Goal: Information Seeking & Learning: Check status

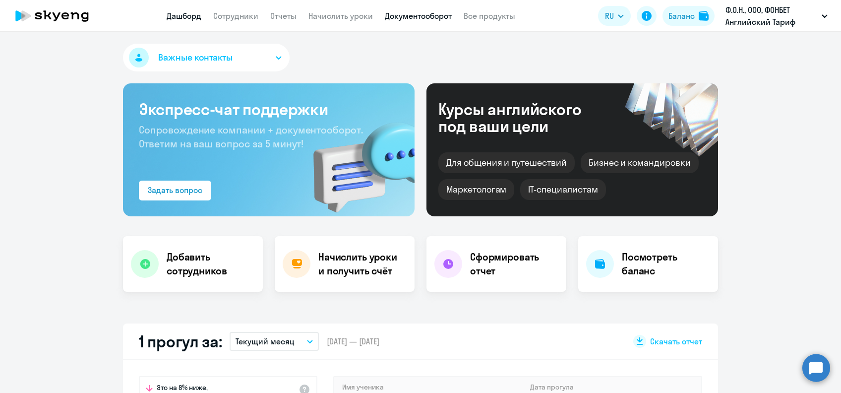
select select "30"
click at [357, 16] on link "Начислить уроки" at bounding box center [341, 16] width 64 height 10
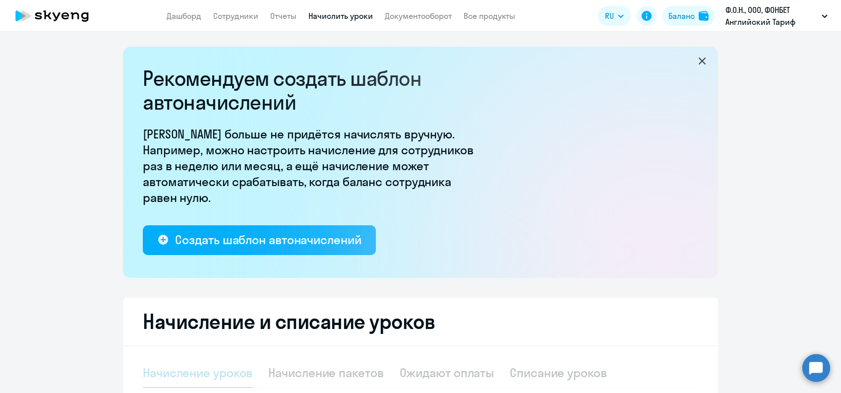
select select "10"
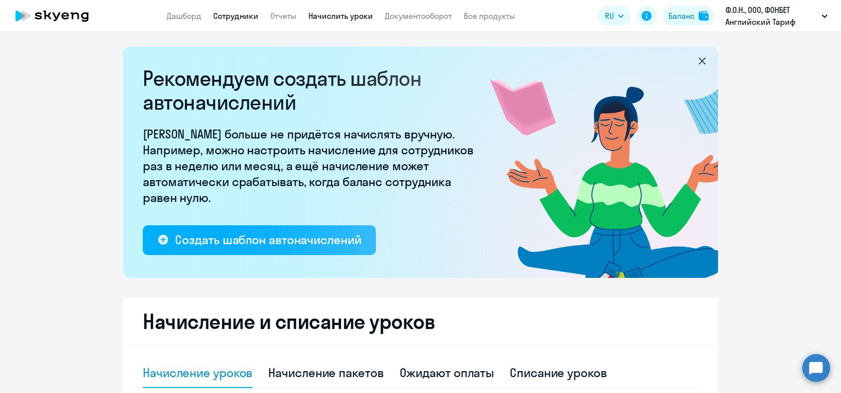
click at [237, 11] on link "Сотрудники" at bounding box center [235, 16] width 45 height 10
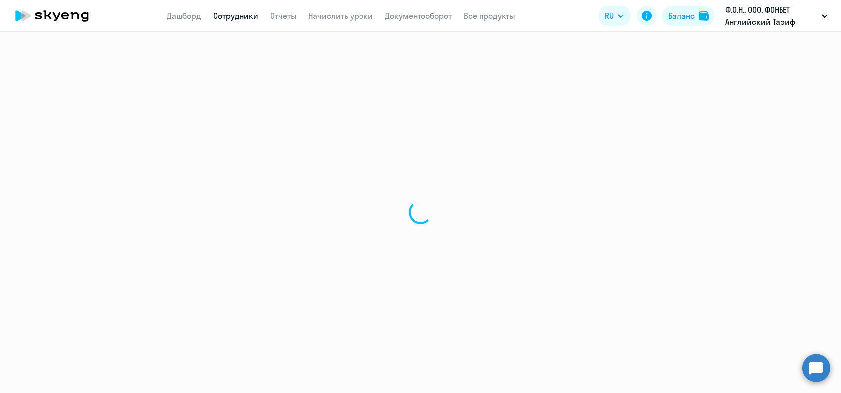
select select "30"
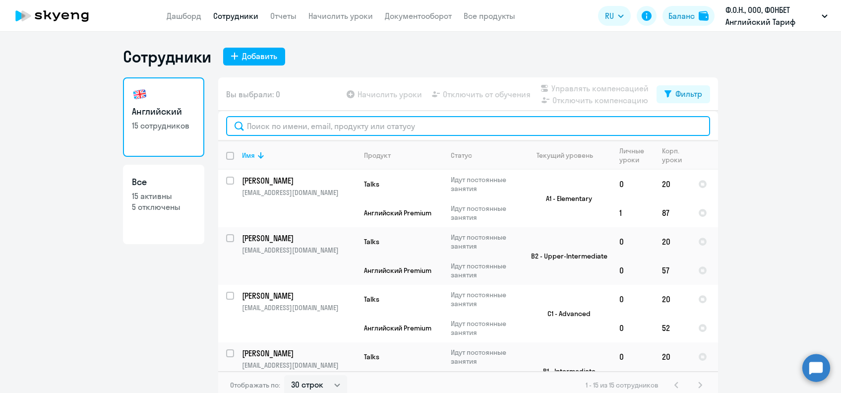
click at [316, 121] on input "text" at bounding box center [468, 126] width 484 height 20
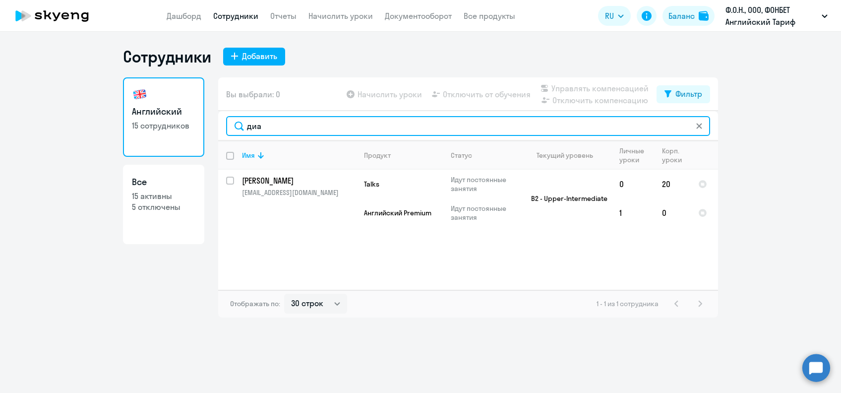
type input "диа"
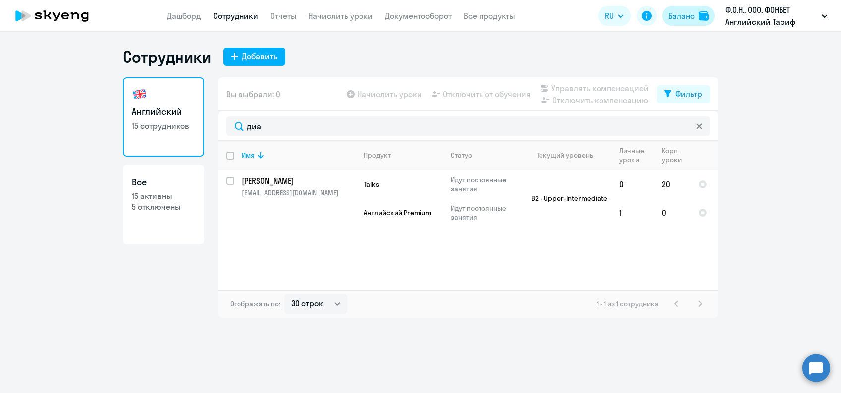
click at [675, 10] on div "Баланс" at bounding box center [682, 16] width 26 height 12
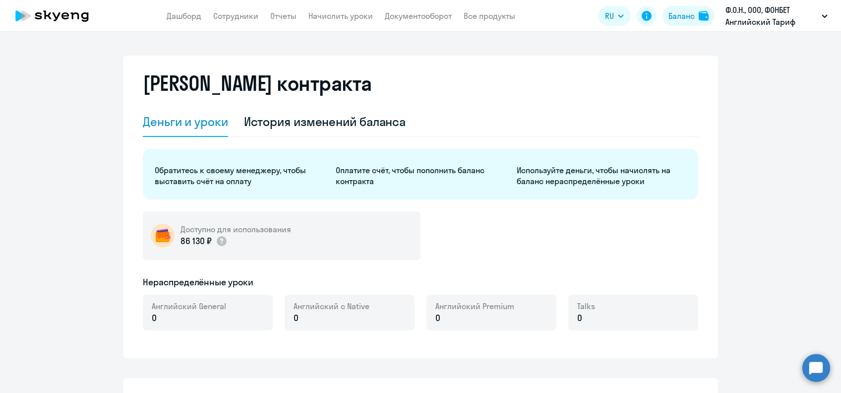
select select "english_adult_not_native_speaker"
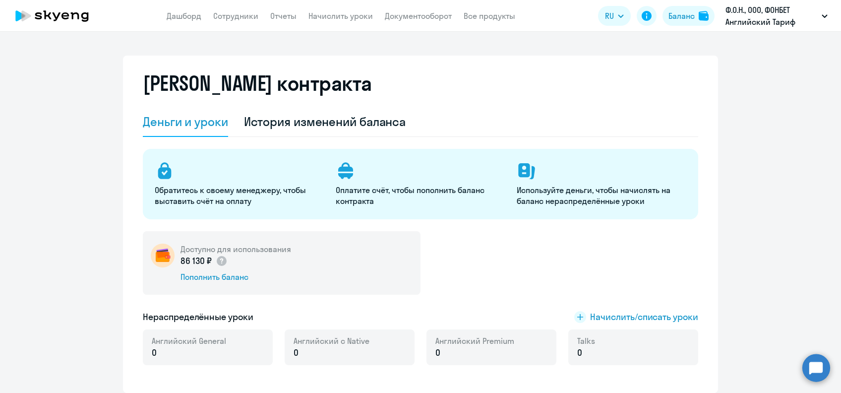
click at [420, 124] on div "Деньги и уроки История изменений баланса" at bounding box center [421, 122] width 556 height 30
click at [381, 121] on div "История изменений баланса" at bounding box center [325, 122] width 162 height 16
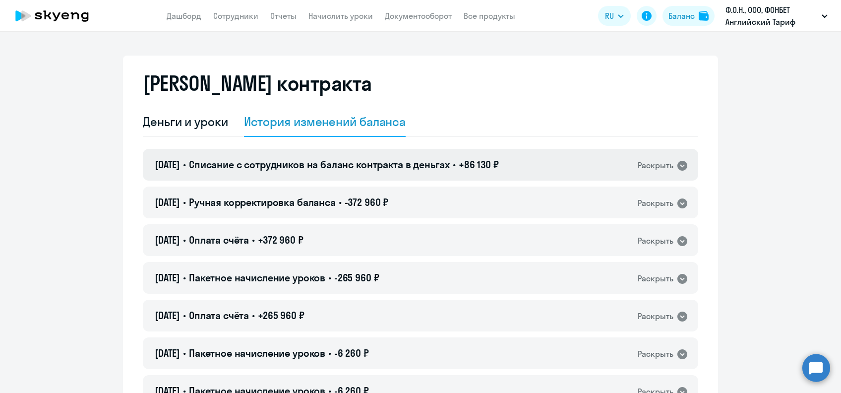
click at [448, 167] on span "Списание с сотрудников на баланс контракта в деньгах" at bounding box center [319, 164] width 261 height 12
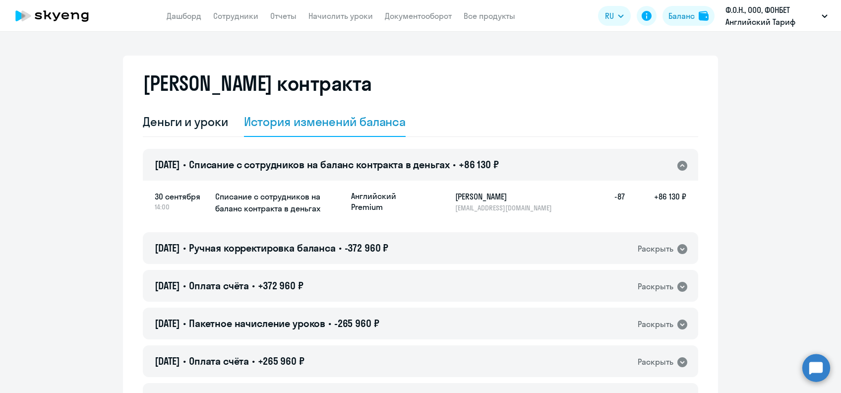
drag, startPoint x: 642, startPoint y: 194, endPoint x: 680, endPoint y: 198, distance: 38.4
click at [680, 198] on h5 "+86 130 ₽" at bounding box center [656, 201] width 62 height 22
copy h5 "+86 130 ₽"
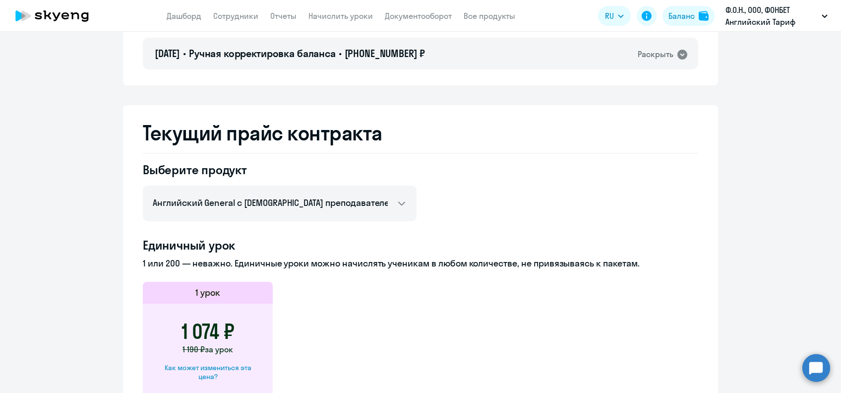
scroll to position [1297, 0]
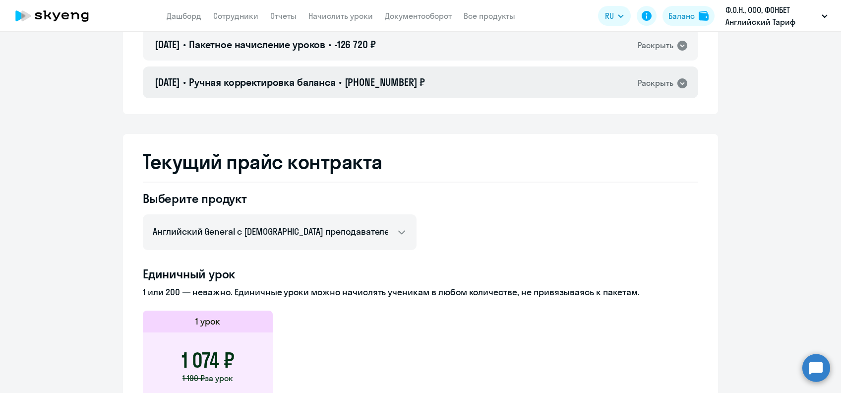
click at [678, 82] on icon at bounding box center [683, 83] width 10 height 10
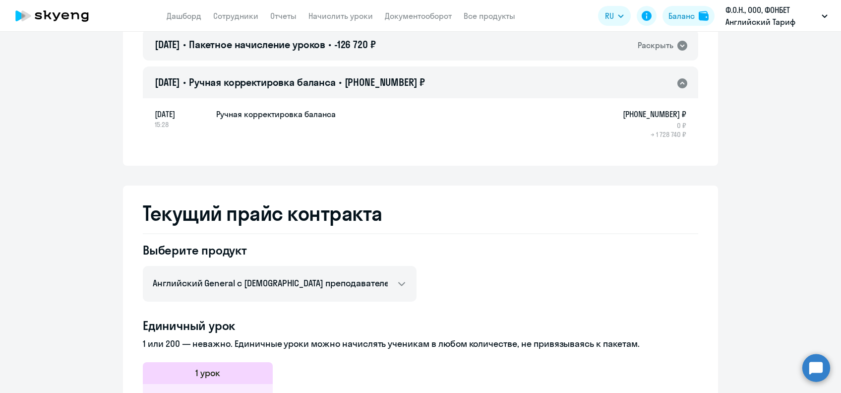
click at [677, 82] on icon at bounding box center [683, 83] width 12 height 12
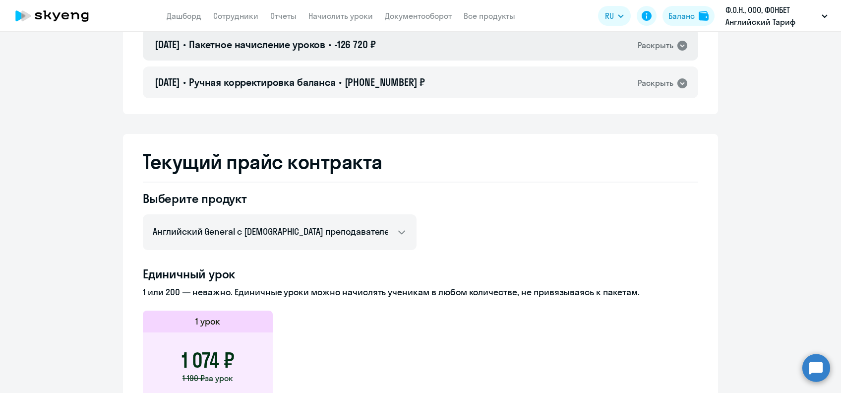
click at [663, 46] on div "Раскрыть" at bounding box center [656, 45] width 36 height 12
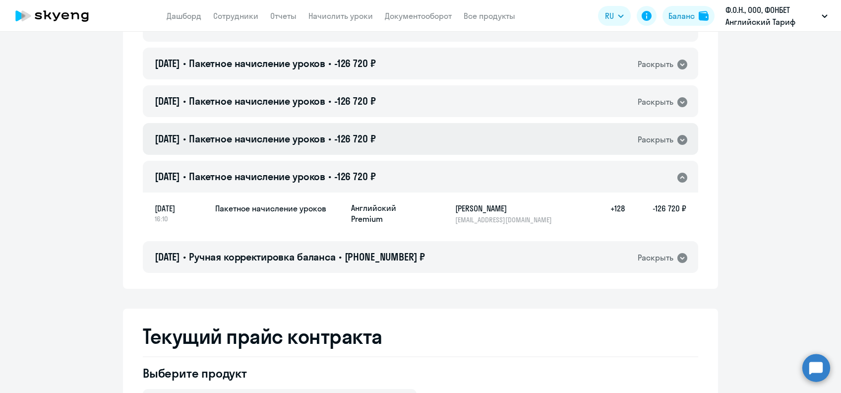
scroll to position [1164, 0]
click at [678, 177] on icon at bounding box center [683, 178] width 12 height 12
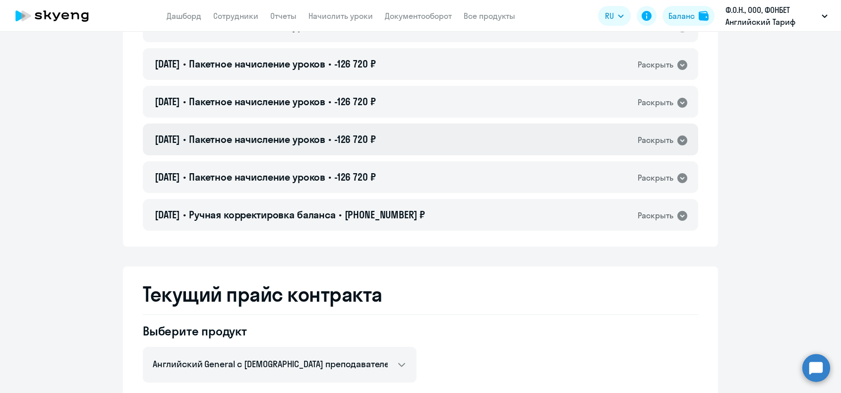
click at [668, 139] on div "Раскрыть" at bounding box center [656, 140] width 36 height 12
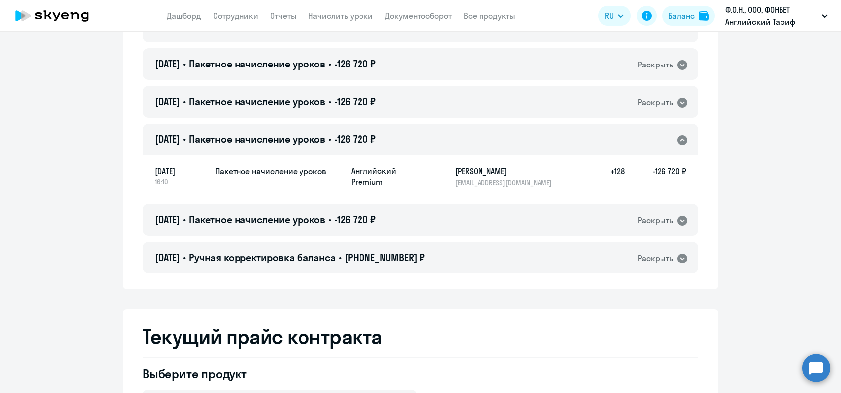
click at [668, 139] on div "Раскрыть" at bounding box center [656, 140] width 36 height 12
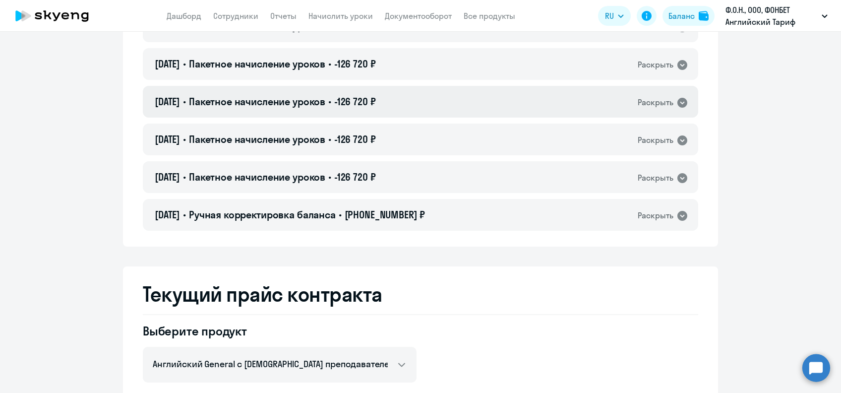
click at [666, 100] on div "Раскрыть" at bounding box center [656, 102] width 36 height 12
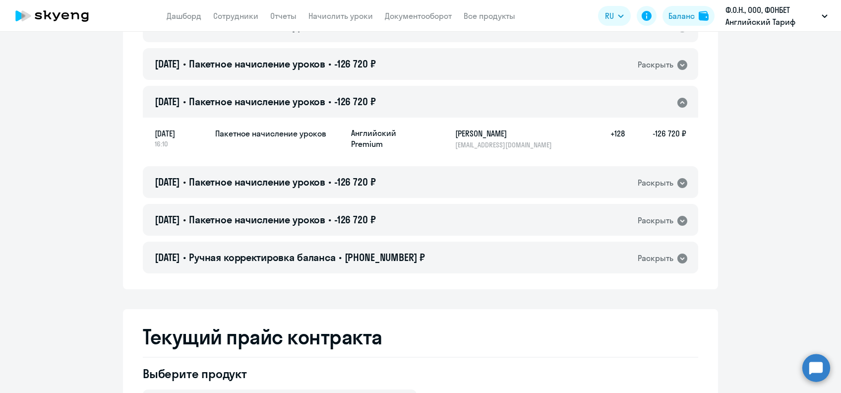
click at [666, 100] on div "Раскрыть" at bounding box center [656, 102] width 36 height 12
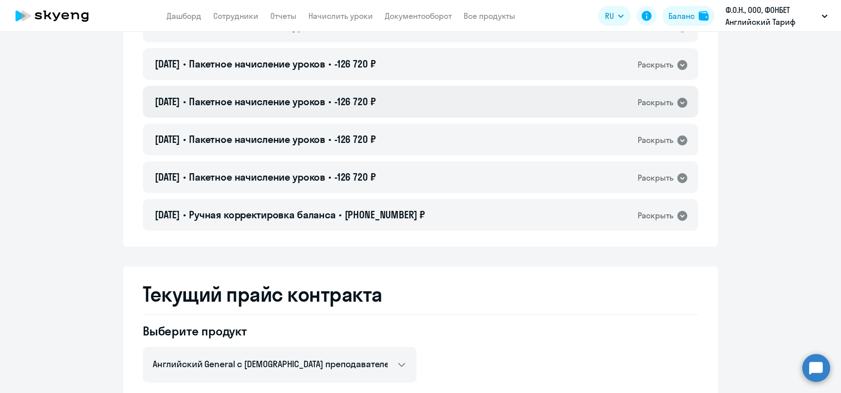
click at [666, 100] on div "Раскрыть" at bounding box center [656, 102] width 36 height 12
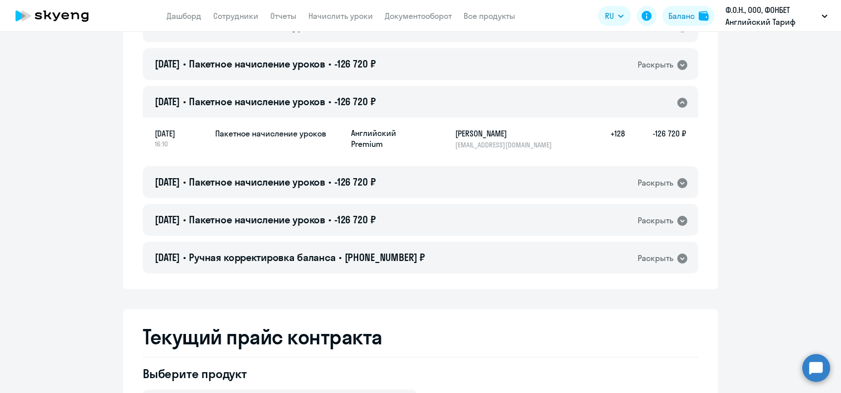
click at [666, 100] on div "Раскрыть" at bounding box center [656, 102] width 36 height 12
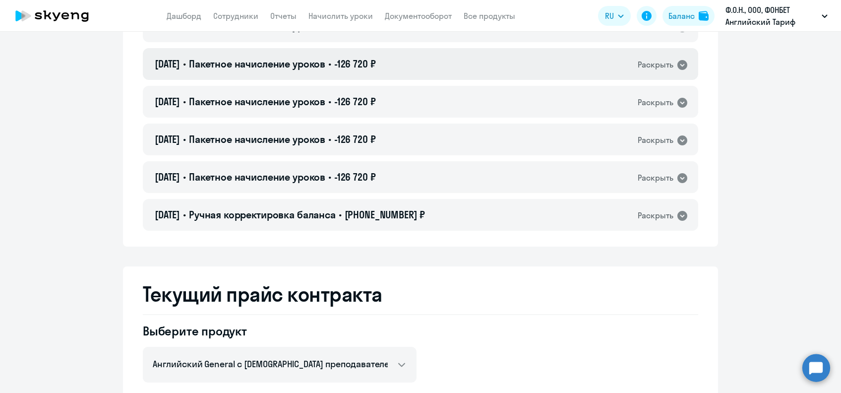
drag, startPoint x: 666, startPoint y: 100, endPoint x: 663, endPoint y: 65, distance: 34.9
click at [663, 65] on div "Раскрыть" at bounding box center [656, 65] width 36 height 12
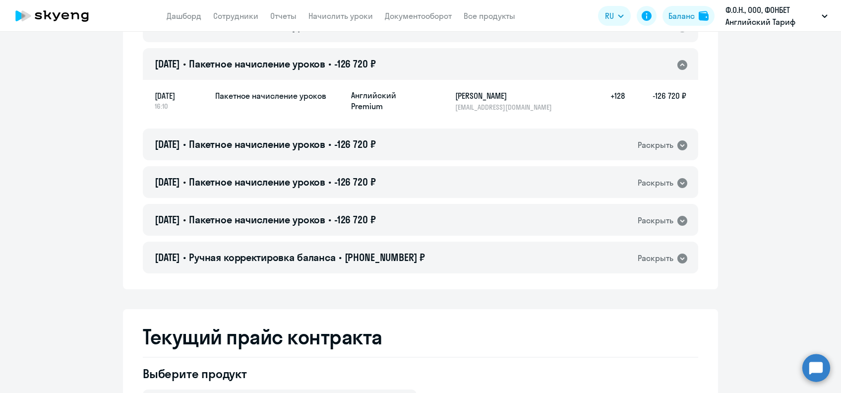
click at [663, 65] on div "Раскрыть" at bounding box center [656, 65] width 36 height 12
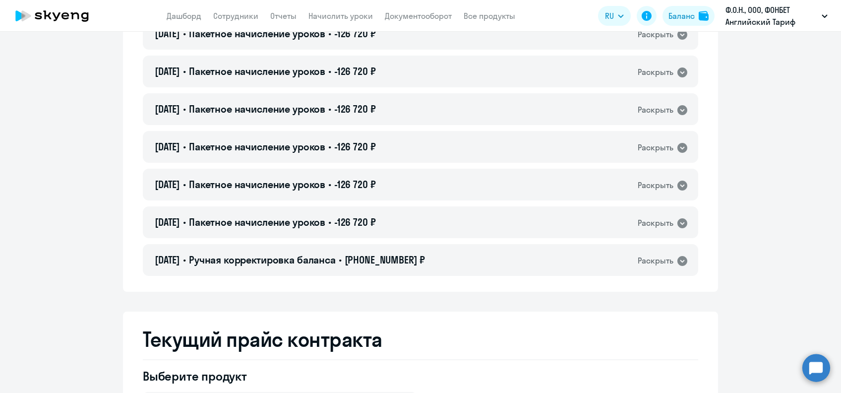
scroll to position [1032, 0]
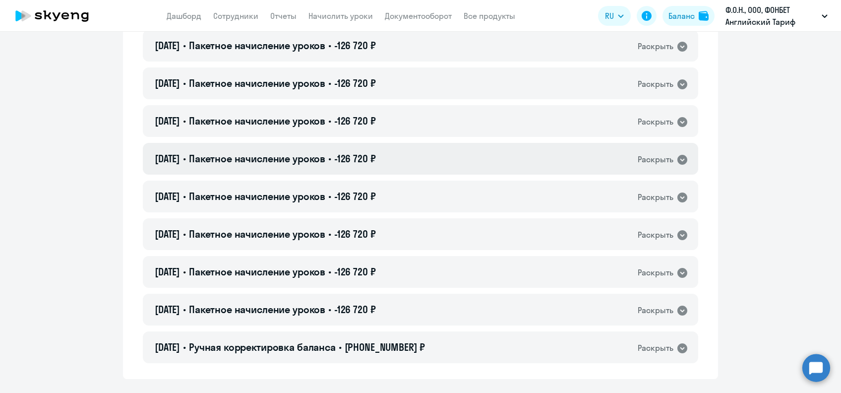
click at [669, 158] on div "Раскрыть" at bounding box center [663, 159] width 51 height 13
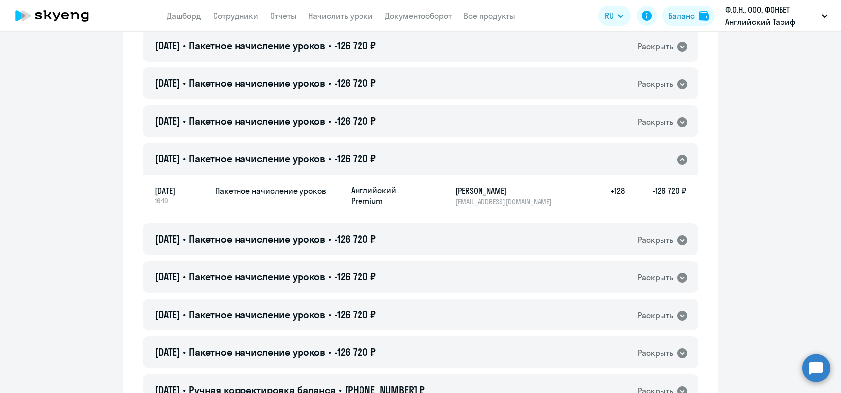
click at [669, 158] on div "Раскрыть" at bounding box center [663, 159] width 51 height 13
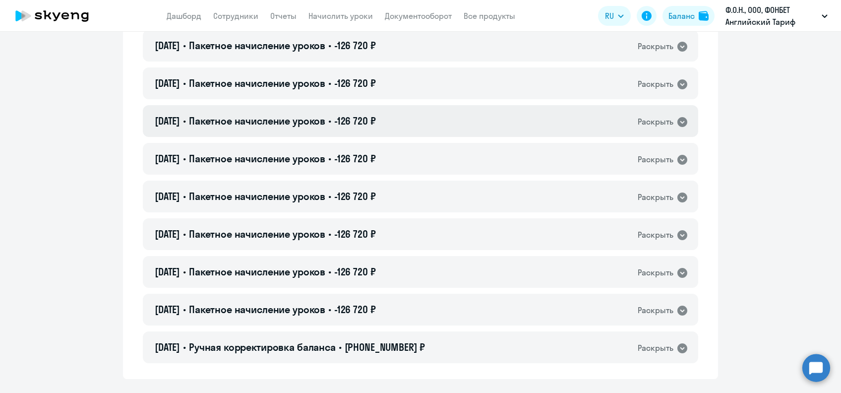
click at [663, 123] on div "Раскрыть" at bounding box center [656, 122] width 36 height 12
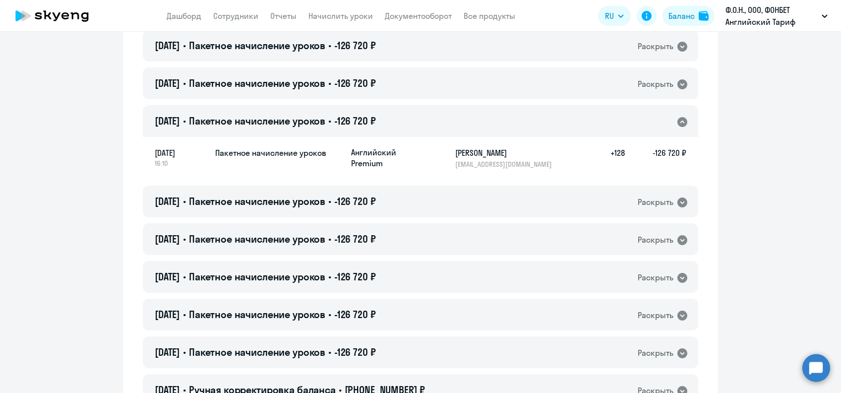
click at [663, 123] on div "Раскрыть" at bounding box center [656, 122] width 36 height 12
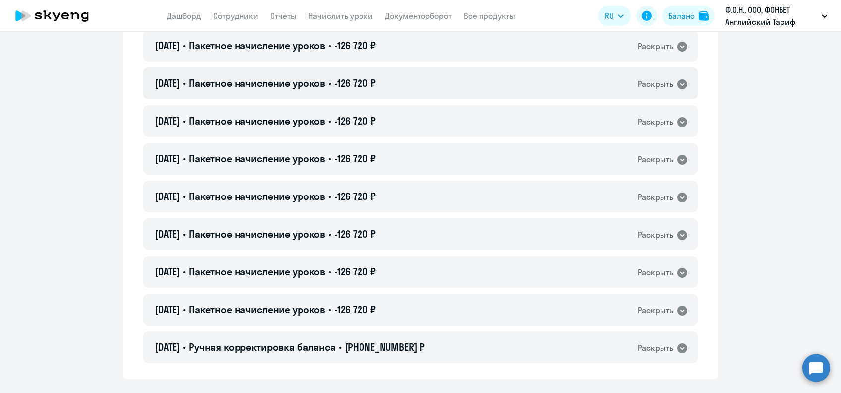
click at [667, 75] on div "[DATE] • Пакетное начисление уроков • -126 720 ₽ Раскрыть" at bounding box center [421, 83] width 556 height 32
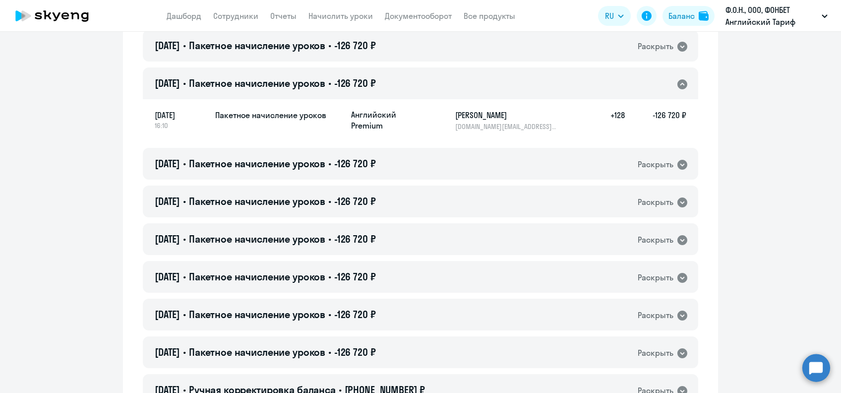
click at [667, 75] on div "[DATE] • Пакетное начисление уроков • -126 720 ₽ Раскрыть" at bounding box center [421, 83] width 556 height 32
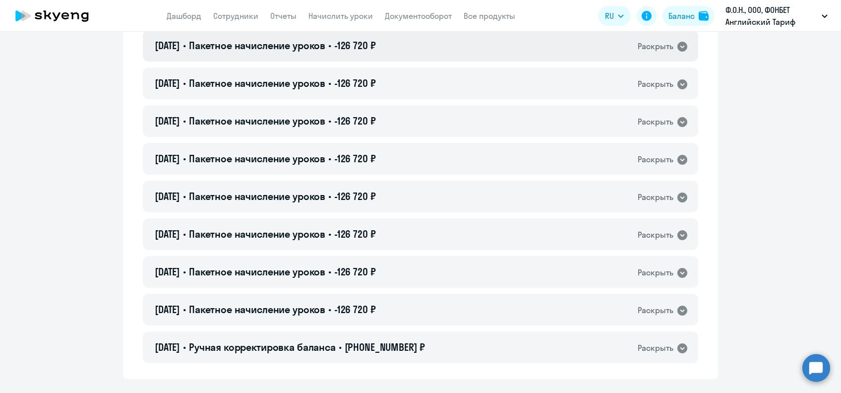
click at [667, 44] on div "Раскрыть" at bounding box center [656, 46] width 36 height 12
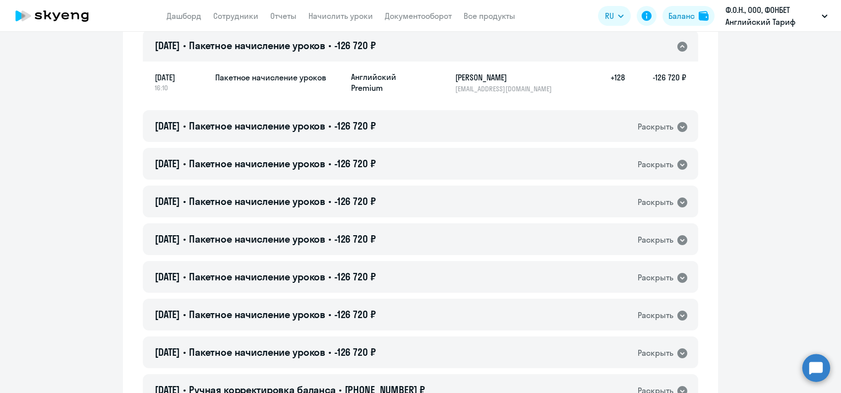
click at [667, 44] on div "Раскрыть" at bounding box center [656, 46] width 36 height 12
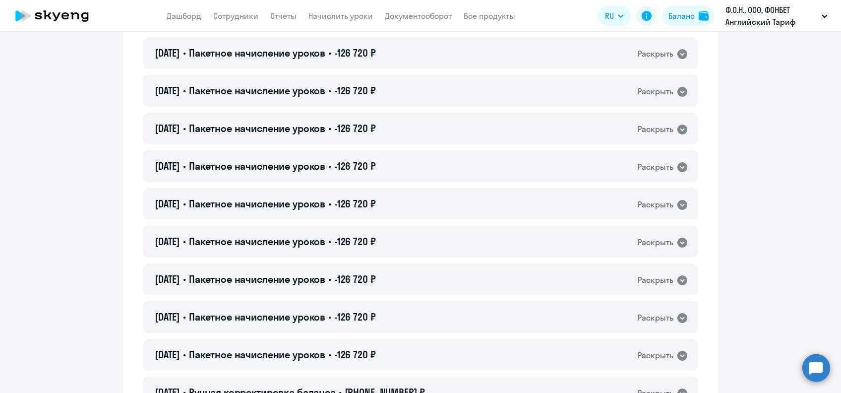
scroll to position [966, 0]
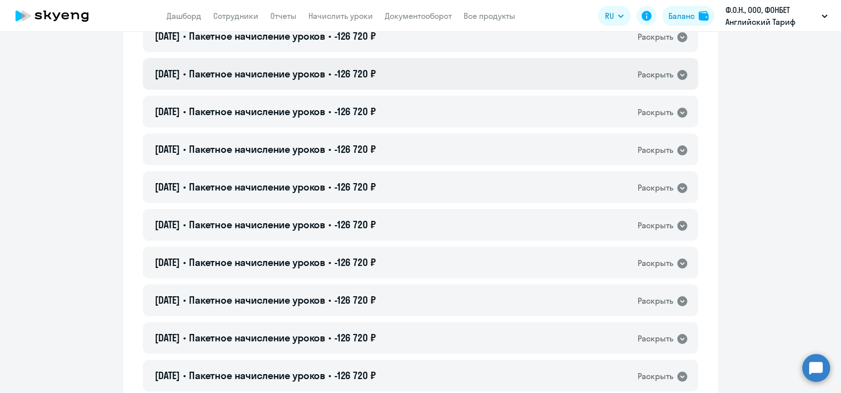
click at [669, 78] on div "Раскрыть" at bounding box center [663, 74] width 51 height 13
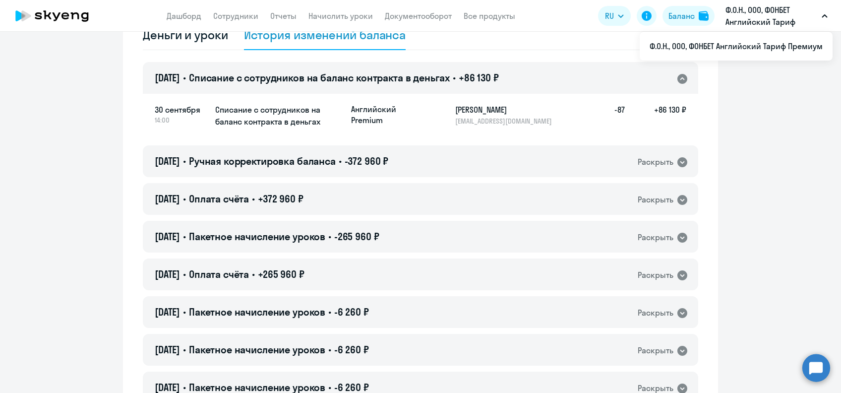
scroll to position [0, 0]
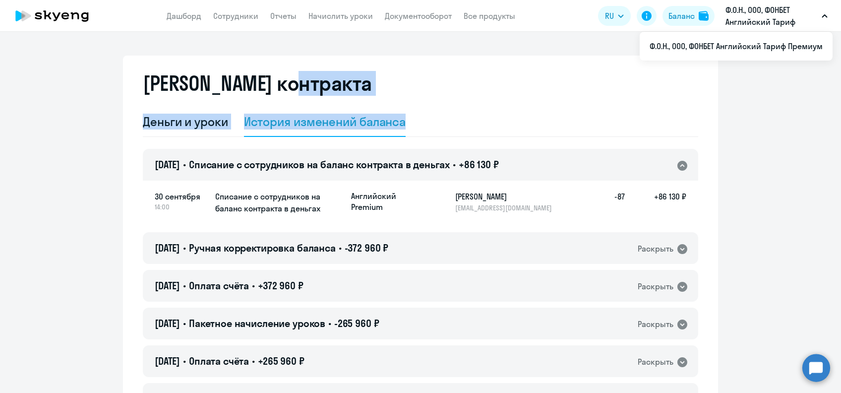
drag, startPoint x: 795, startPoint y: 68, endPoint x: 808, endPoint y: 152, distance: 84.3
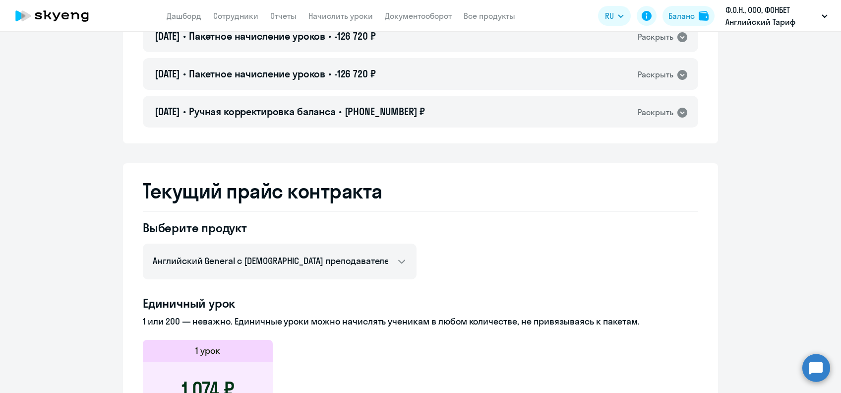
scroll to position [1313, 0]
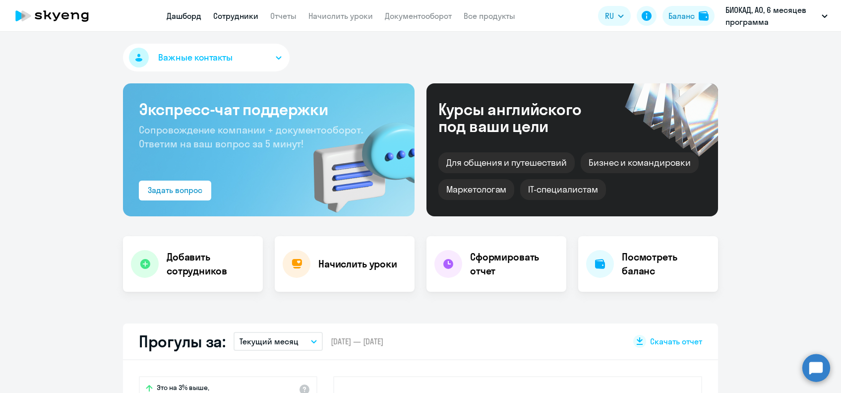
click at [256, 18] on link "Сотрудники" at bounding box center [235, 16] width 45 height 10
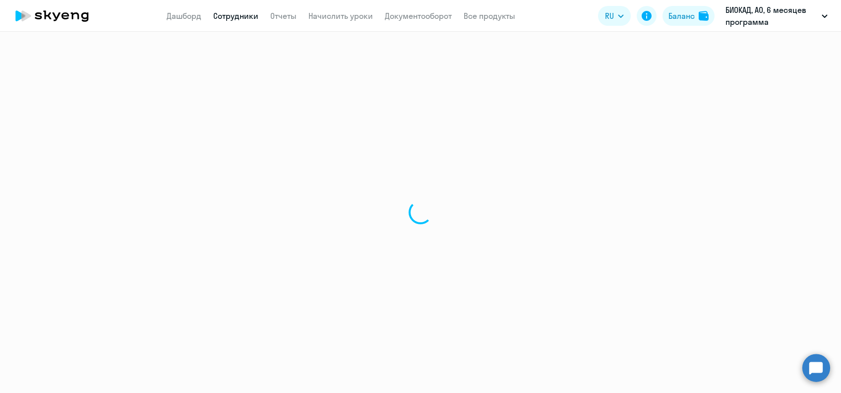
select select "30"
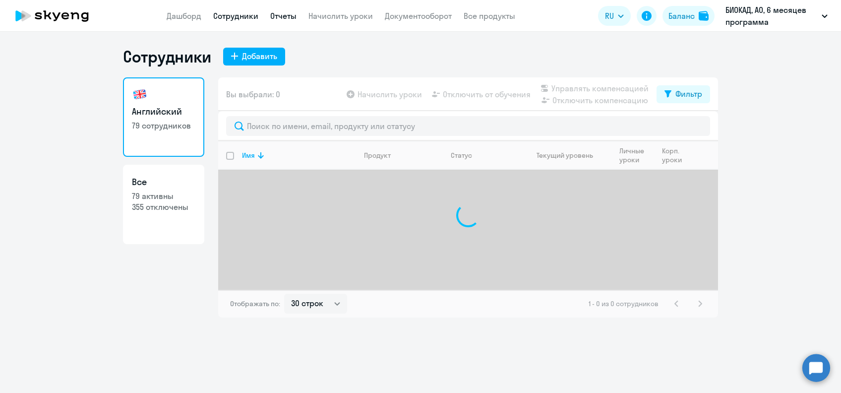
click at [294, 20] on link "Отчеты" at bounding box center [283, 16] width 26 height 10
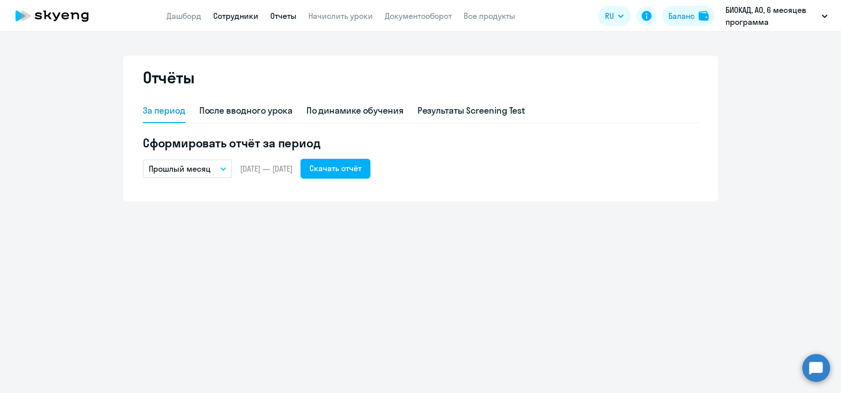
click at [248, 16] on link "Сотрудники" at bounding box center [235, 16] width 45 height 10
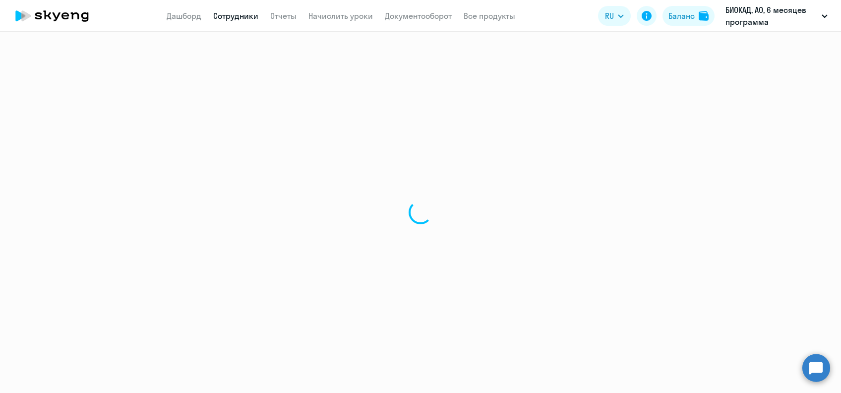
select select "30"
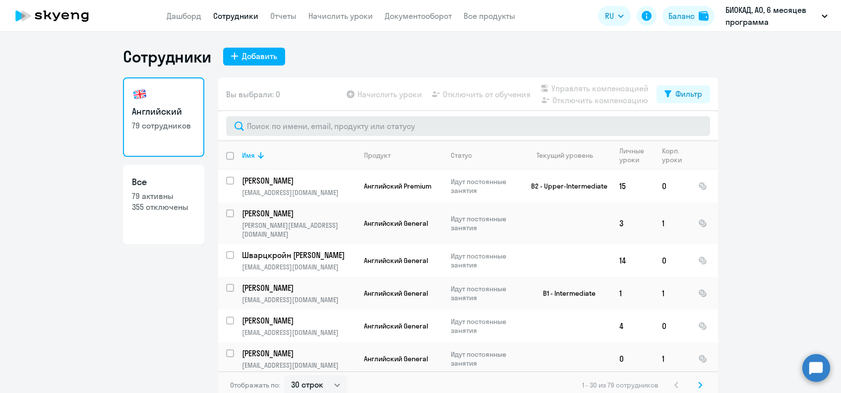
scroll to position [6, 0]
